Goal: Information Seeking & Learning: Find specific fact

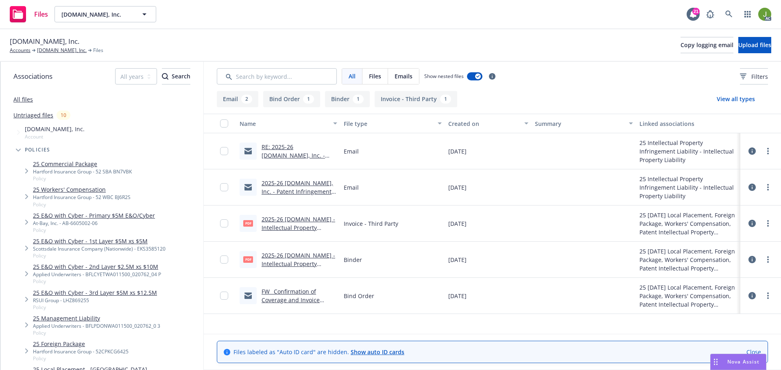
click at [298, 227] on link "2025-26 iSpot.tv - Intellectual Property Liability - Carrier Invoice .pdf" at bounding box center [298, 232] width 74 height 33
click at [735, 17] on link at bounding box center [729, 14] width 16 height 16
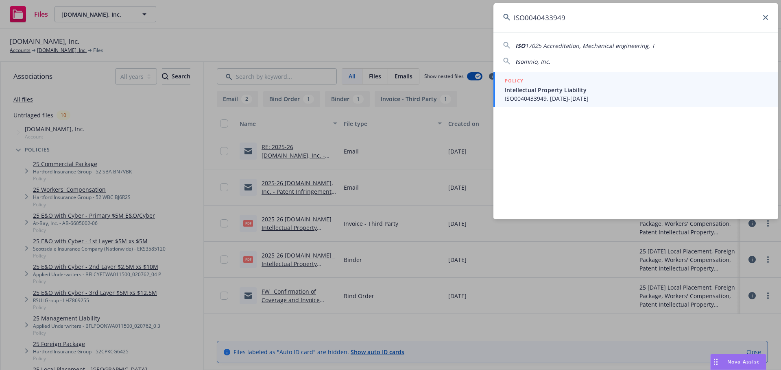
type input "ISO0040433949"
click at [529, 94] on span "Intellectual Property Liability" at bounding box center [636, 90] width 263 height 9
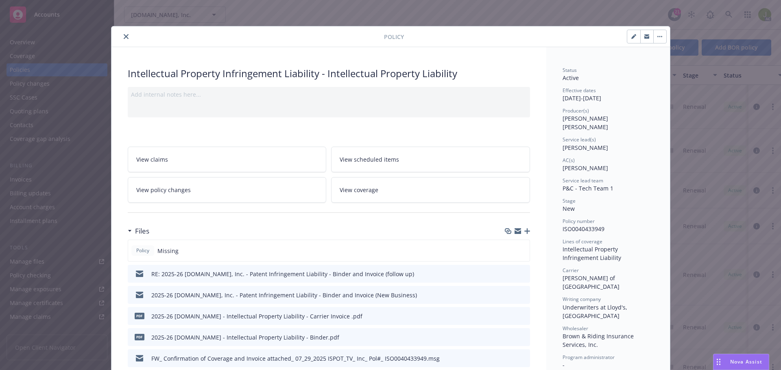
click at [124, 41] on button "close" at bounding box center [126, 37] width 10 height 10
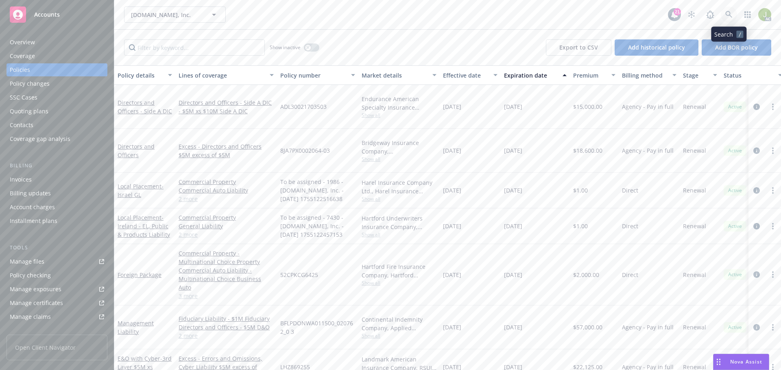
click at [725, 15] on icon at bounding box center [728, 14] width 7 height 7
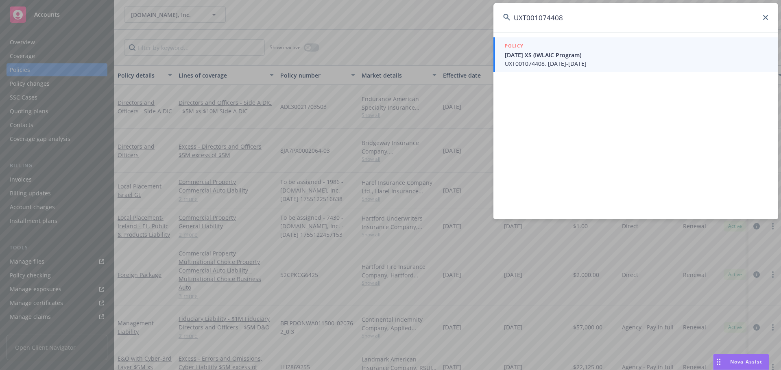
type input "UXT001074408"
click at [648, 60] on span "UXT001074408, 09/01/2025-09/01/2026" at bounding box center [636, 63] width 263 height 9
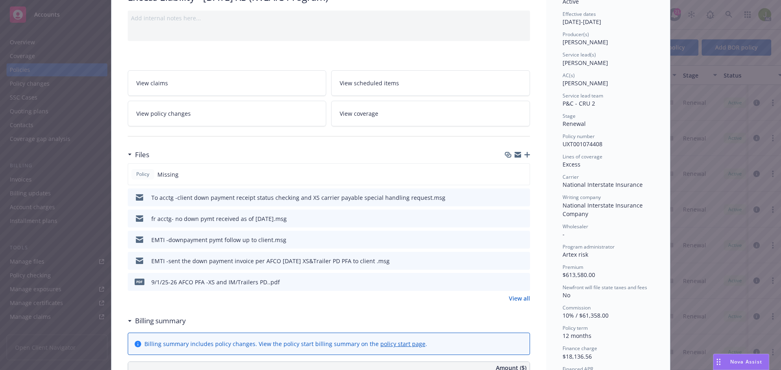
scroll to position [81, 0]
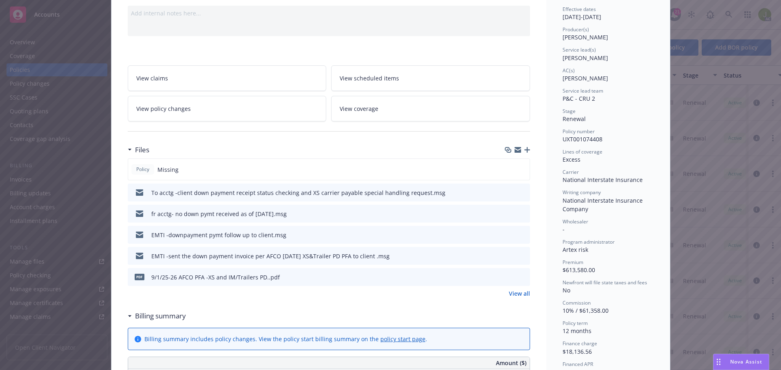
click at [525, 297] on link "View all" at bounding box center [519, 294] width 21 height 9
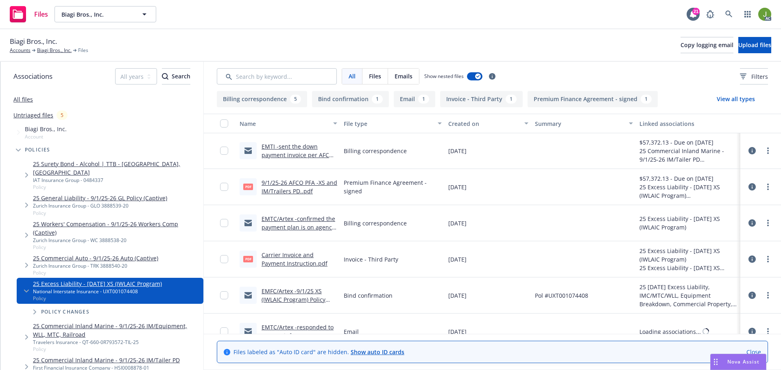
scroll to position [122, 0]
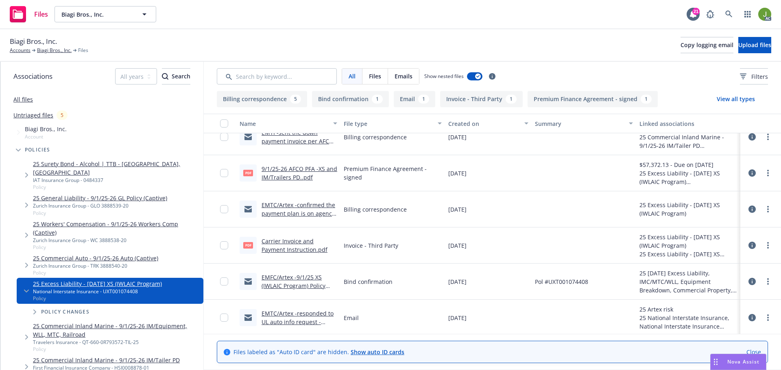
click at [300, 245] on link "Carrier Invoice and Payment Instruction.pdf" at bounding box center [294, 245] width 66 height 16
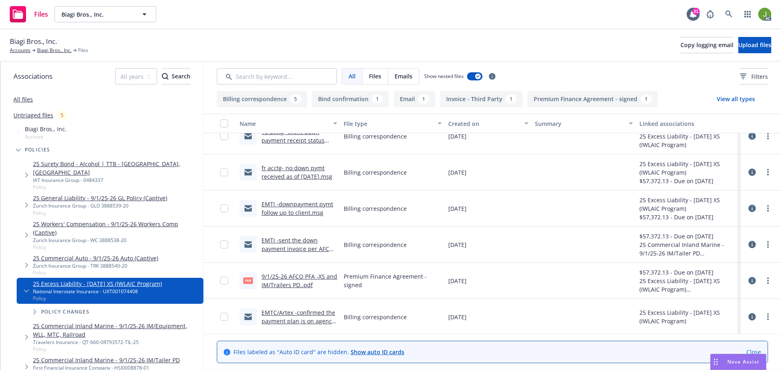
scroll to position [0, 0]
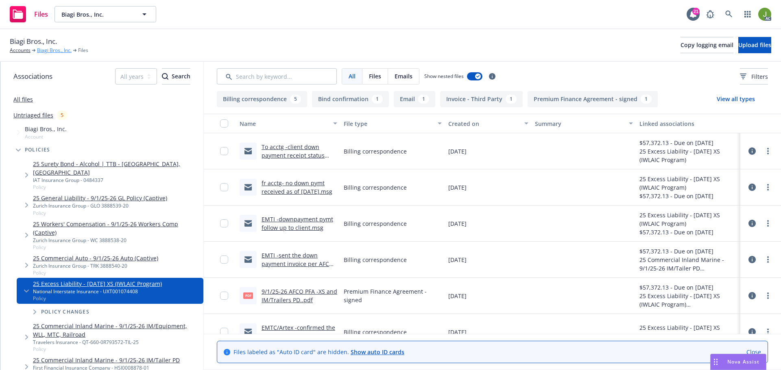
click at [49, 50] on link "Biagi Bros., Inc." at bounding box center [54, 50] width 35 height 7
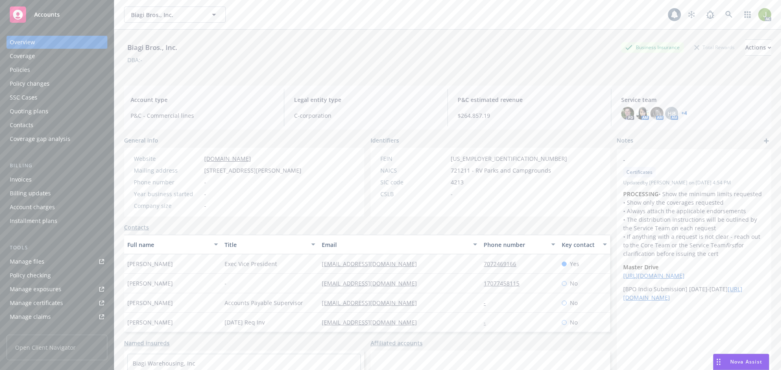
click at [49, 180] on div "Invoices" at bounding box center [57, 179] width 94 height 13
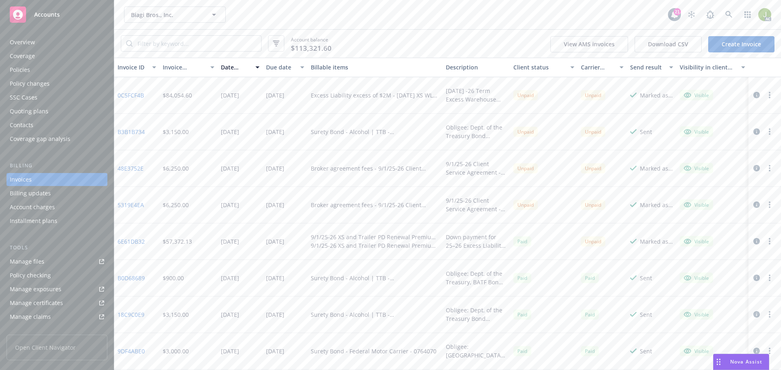
click at [753, 98] on icon "button" at bounding box center [756, 95] width 7 height 7
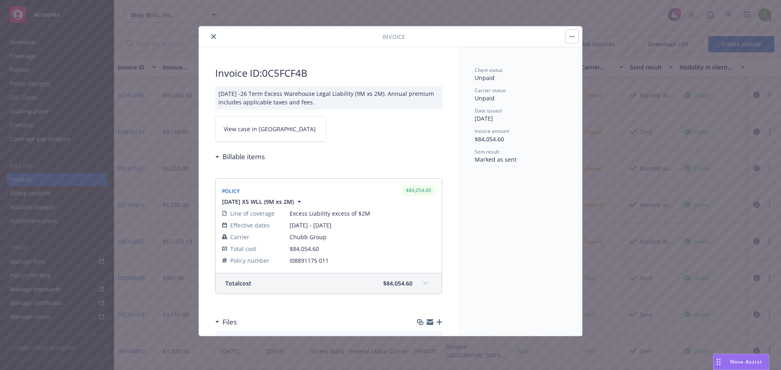
click at [296, 125] on link "View case in SSC" at bounding box center [270, 129] width 111 height 26
click at [216, 37] on icon "close" at bounding box center [213, 36] width 5 height 5
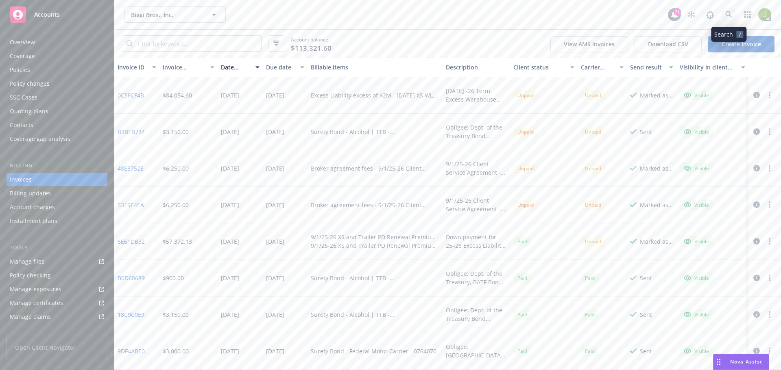
click at [732, 15] on icon at bounding box center [728, 14] width 7 height 7
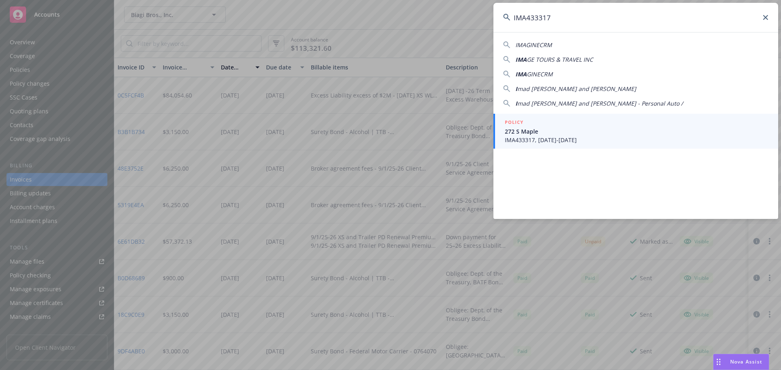
type input "IMA433317"
click at [537, 137] on span "IMA433317, 05/20/2024-05/20/2025" at bounding box center [636, 140] width 263 height 9
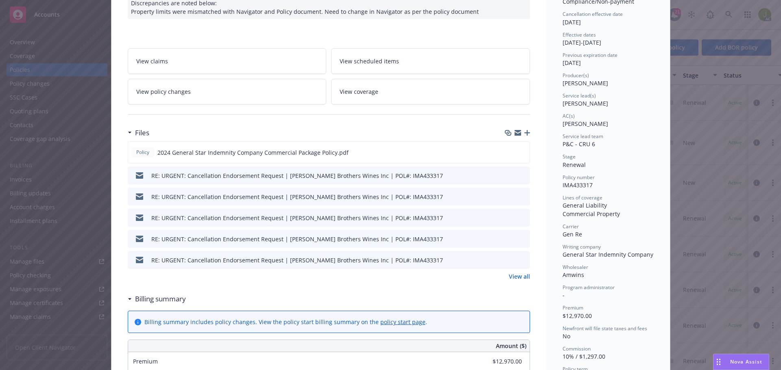
scroll to position [122, 0]
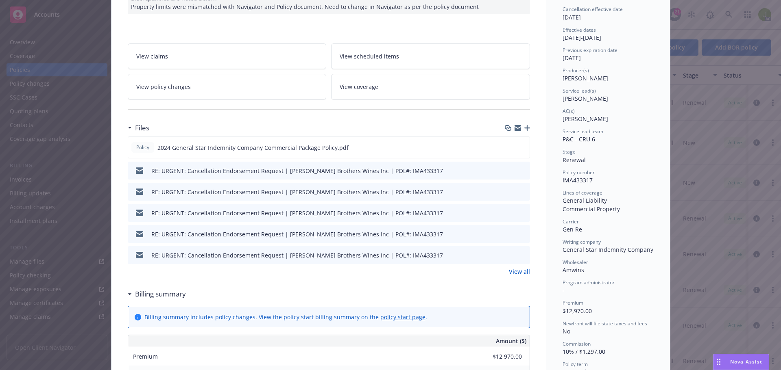
click at [522, 272] on link "View all" at bounding box center [519, 272] width 21 height 9
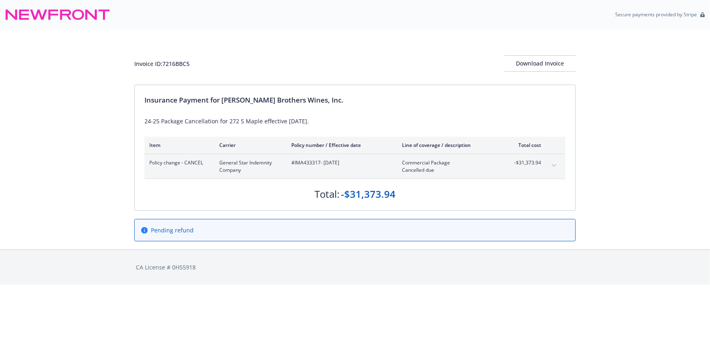
click at [559, 165] on button "expand content" at bounding box center [553, 165] width 13 height 13
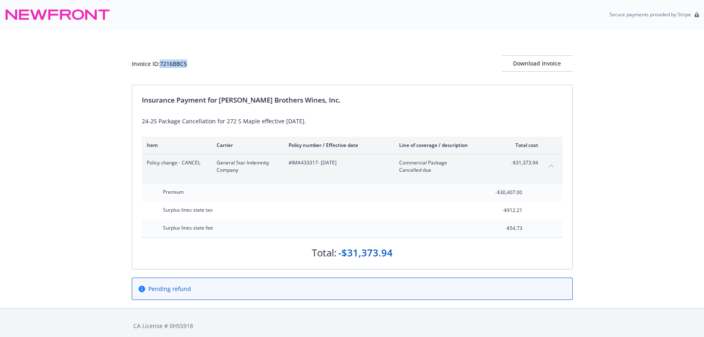
drag, startPoint x: 188, startPoint y: 65, endPoint x: 159, endPoint y: 65, distance: 28.9
click at [159, 65] on div "Invoice ID: 7216BBC5 Download Invoice" at bounding box center [352, 63] width 441 height 16
copy div "7216BBC5"
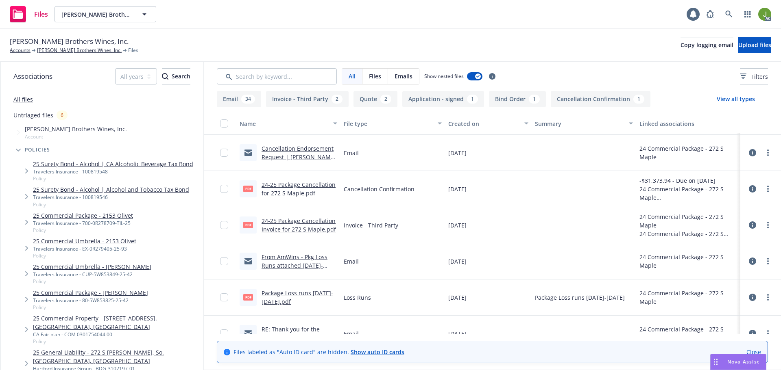
scroll to position [285, 0]
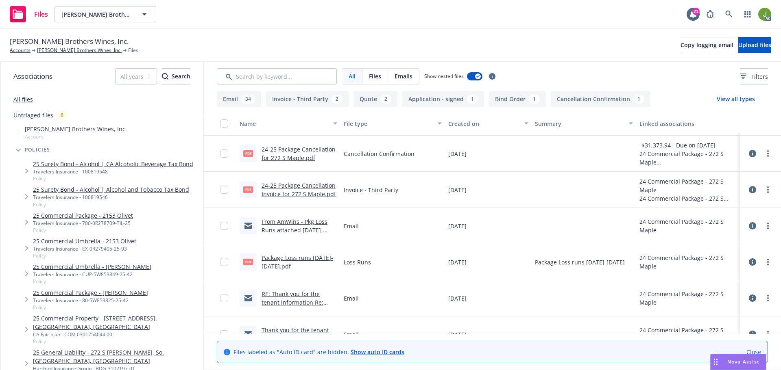
click at [282, 195] on link "24-25 Package Cancellation Invoice for 272 S Maple.pdf" at bounding box center [298, 190] width 74 height 16
click at [65, 47] on link "[PERSON_NAME] Brothers Wines, Inc." at bounding box center [79, 50] width 85 height 7
